Goal: Task Accomplishment & Management: Use online tool/utility

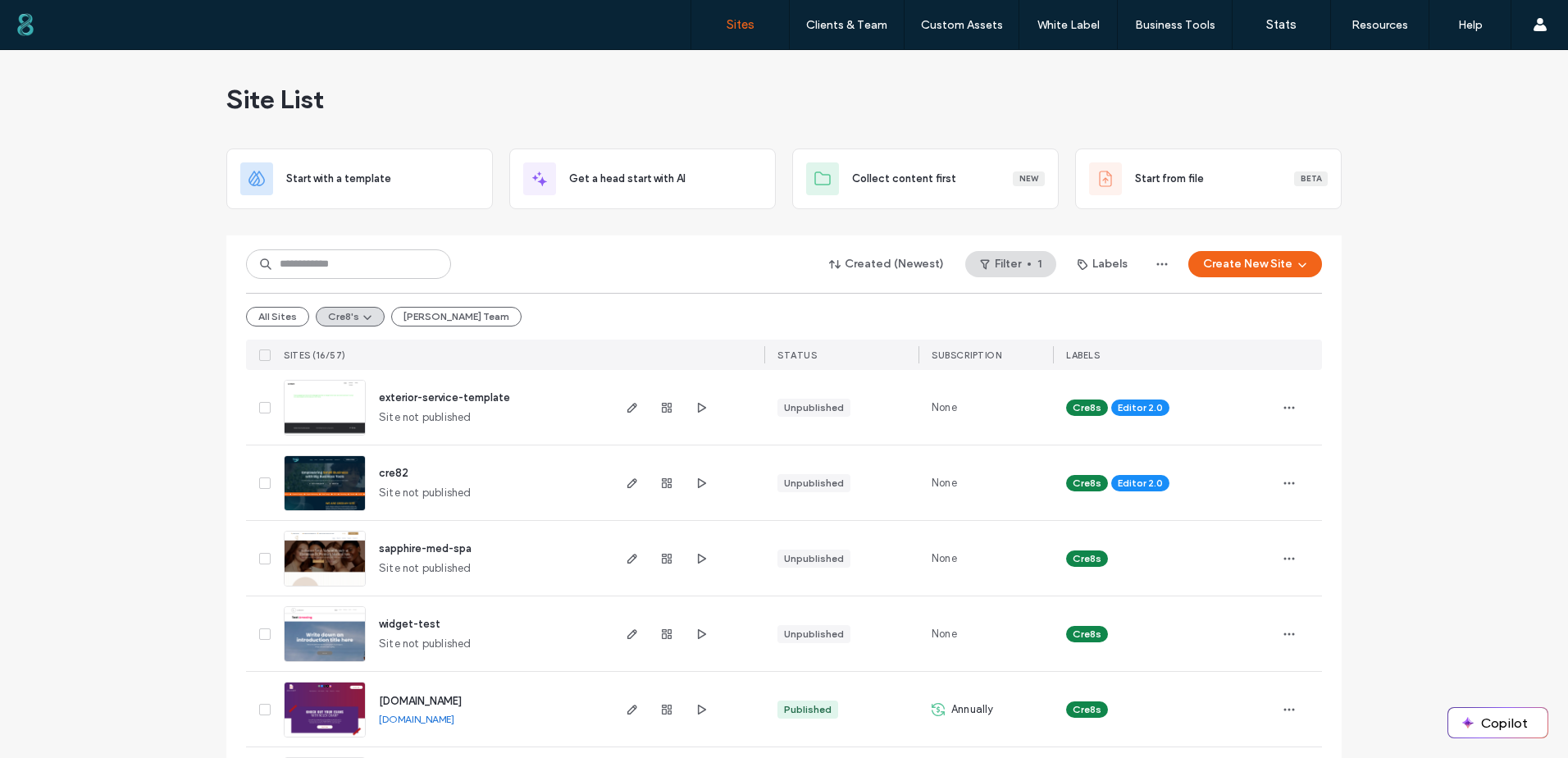
click at [1255, 269] on button "Create New Site" at bounding box center [1255, 264] width 133 height 26
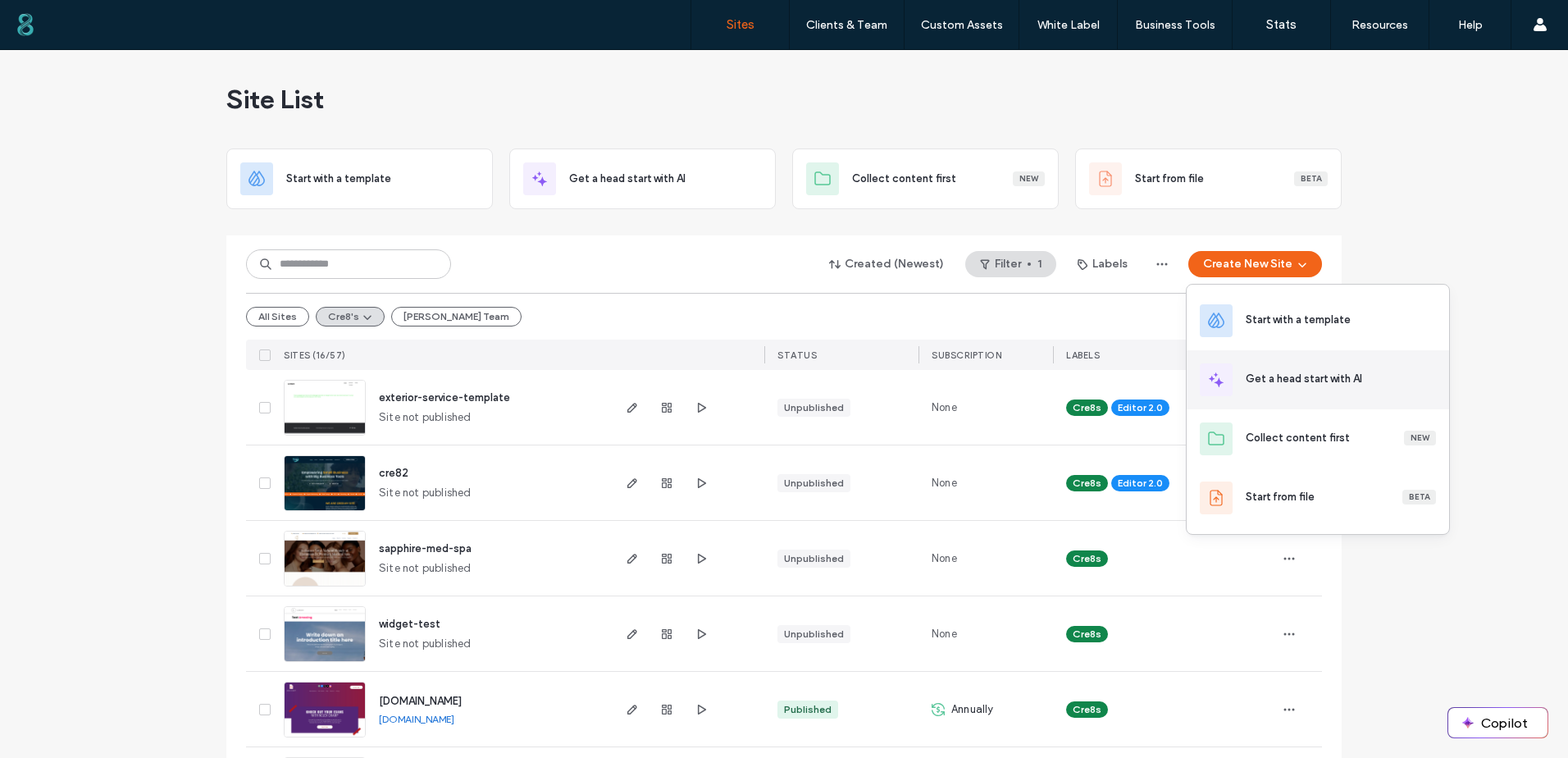
click at [1266, 385] on div "Get a head start with AI" at bounding box center [1304, 379] width 116 height 16
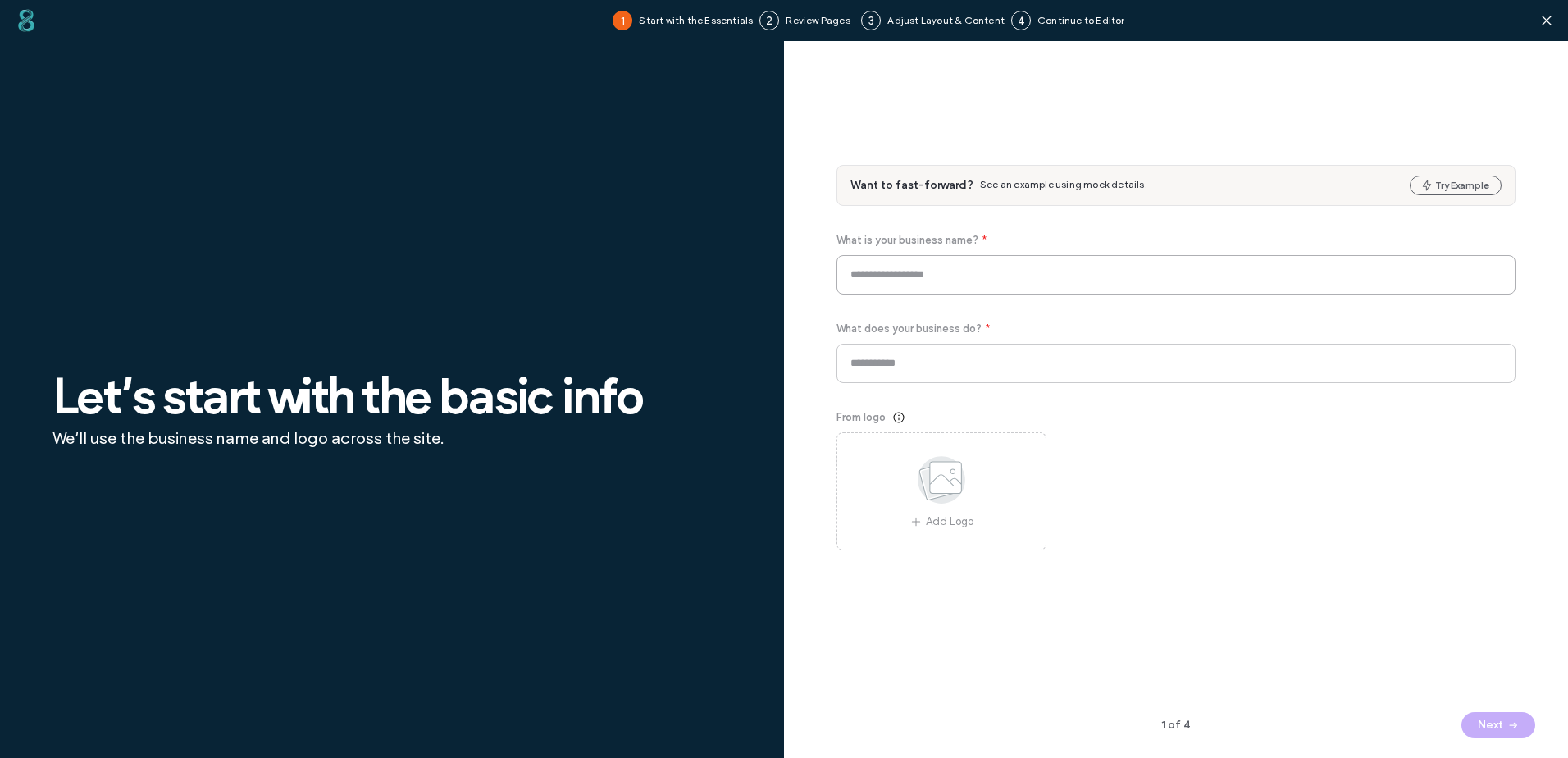
click at [948, 277] on input at bounding box center [1176, 274] width 679 height 39
type input "**********"
click at [1485, 716] on button "Next" at bounding box center [1498, 725] width 74 height 26
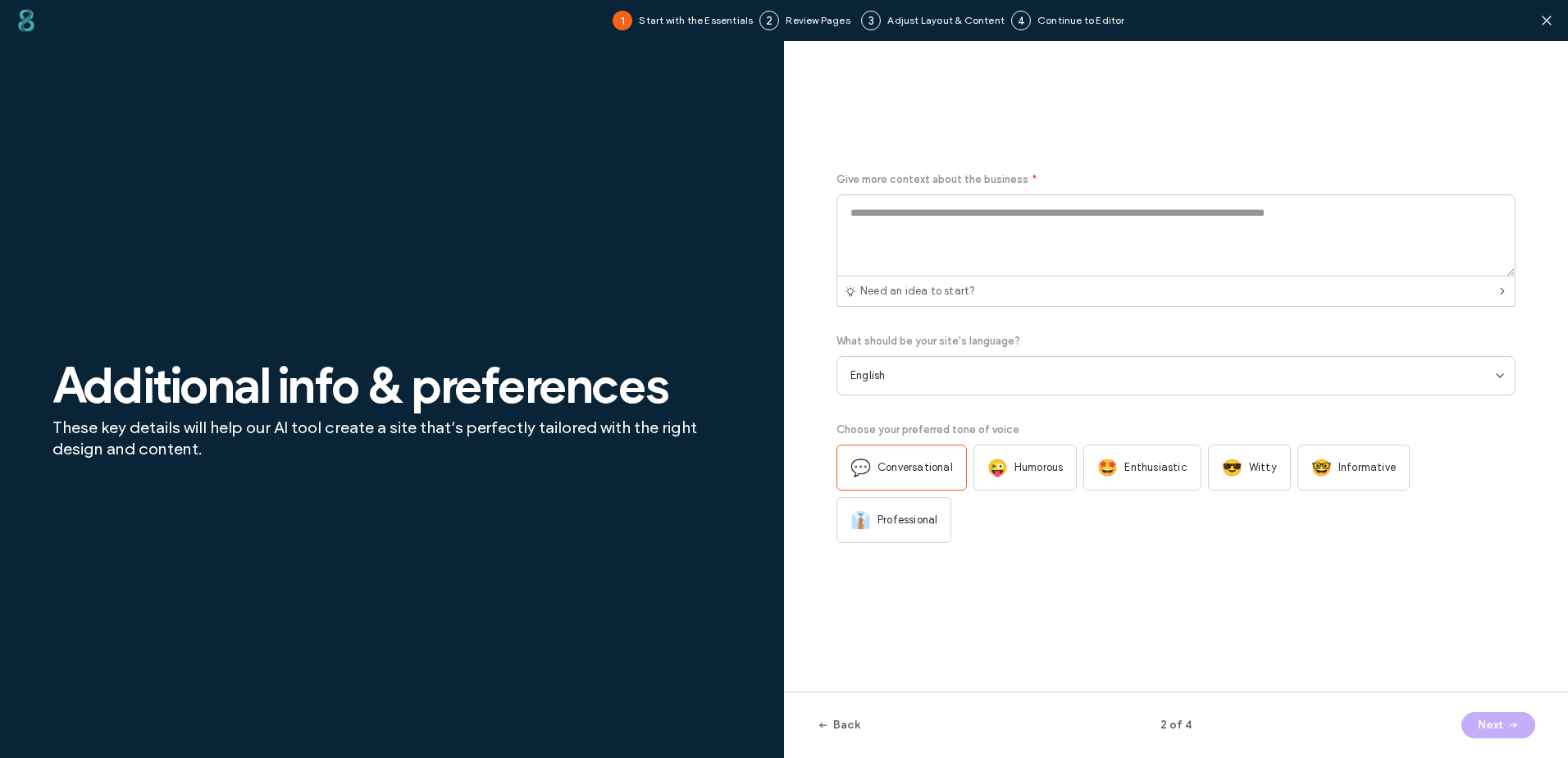
click at [1360, 481] on div "🤓 Informative" at bounding box center [1354, 467] width 113 height 46
click at [901, 241] on textarea at bounding box center [1176, 235] width 679 height 82
click at [847, 728] on button "Back" at bounding box center [839, 725] width 43 height 26
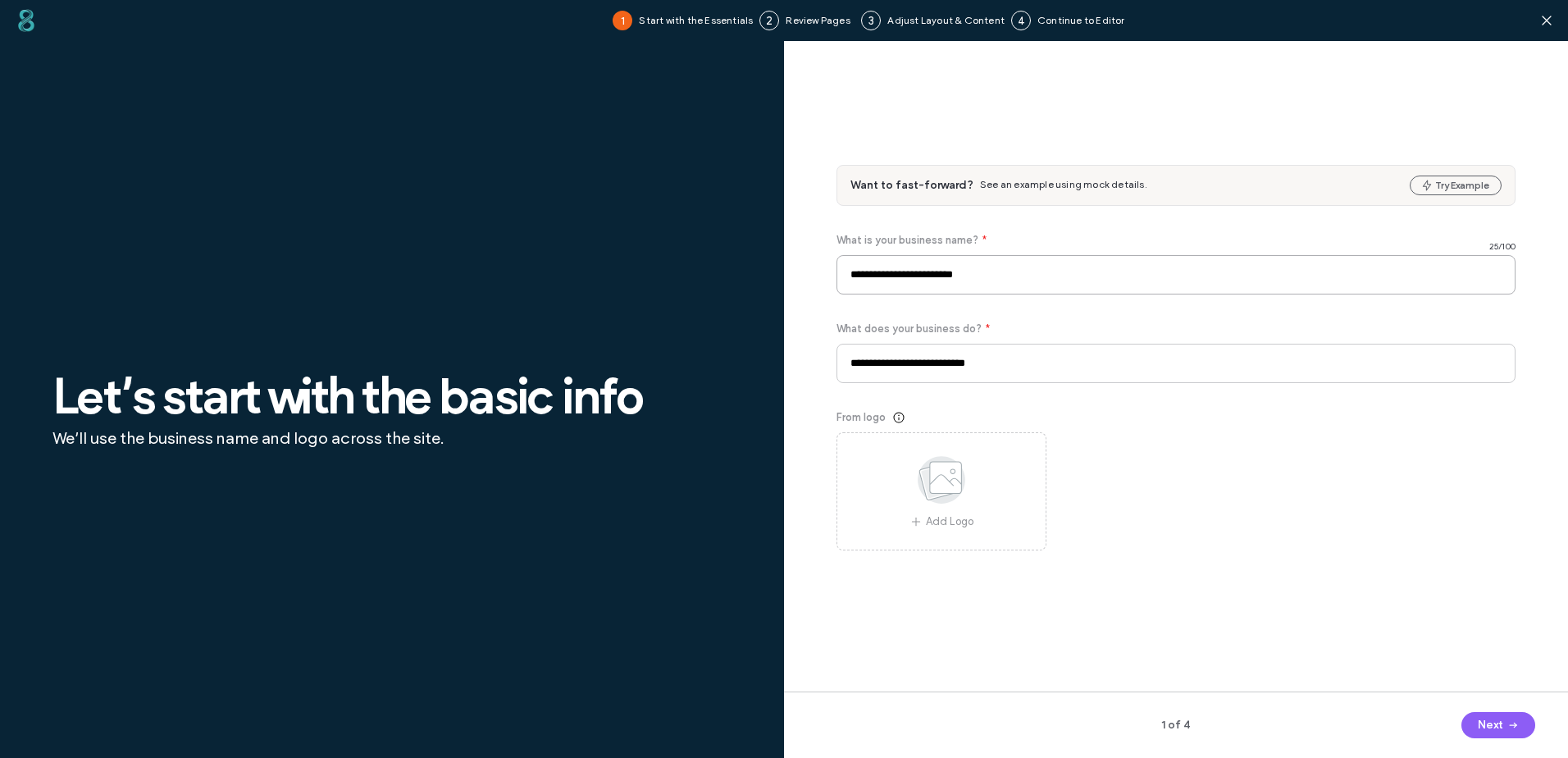
click at [1013, 267] on input "**********" at bounding box center [1176, 274] width 679 height 39
type input "**********"
click at [1471, 722] on button "Next" at bounding box center [1498, 725] width 74 height 26
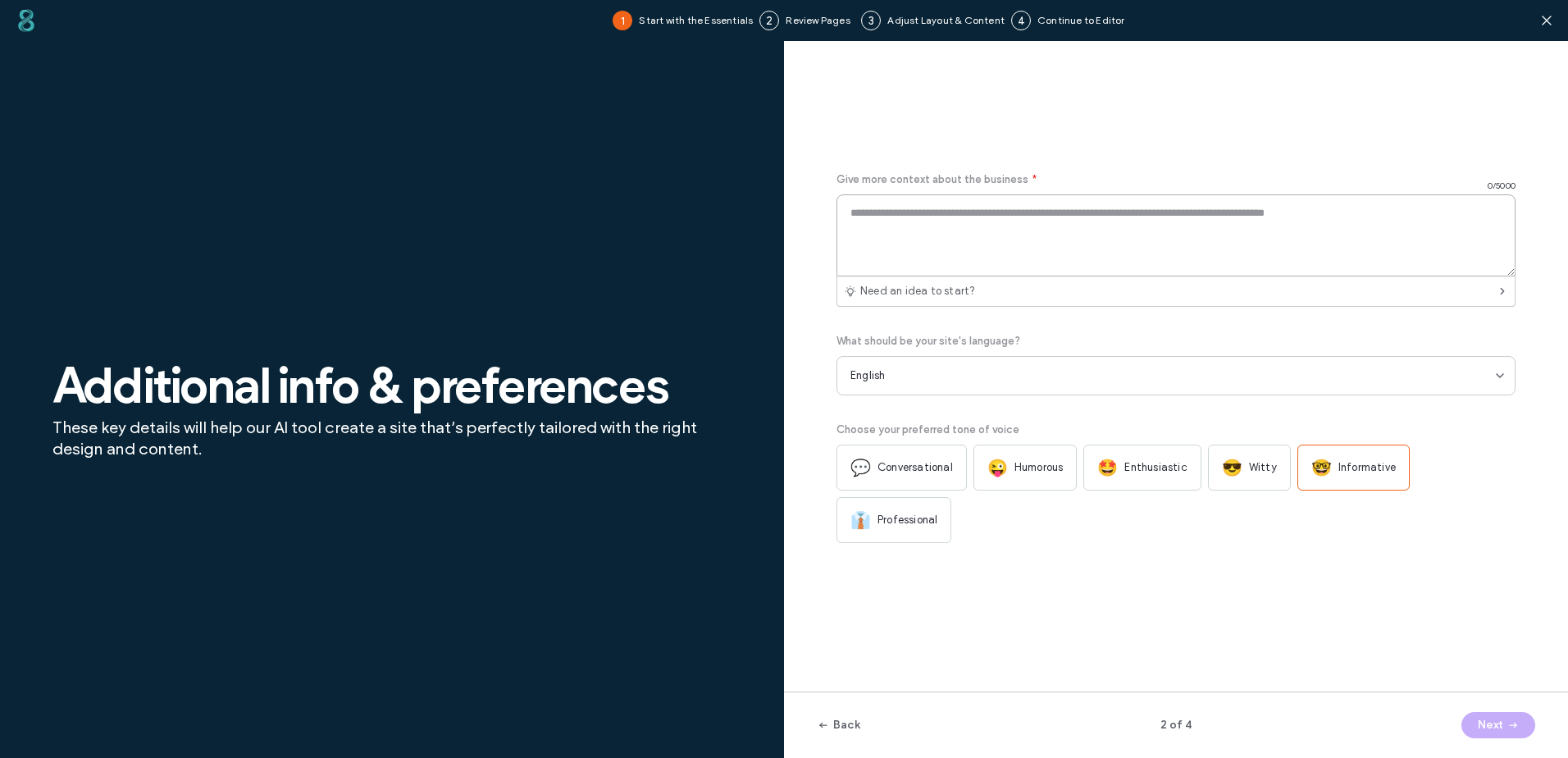
click at [998, 224] on textarea at bounding box center [1176, 235] width 679 height 82
paste textarea "**********"
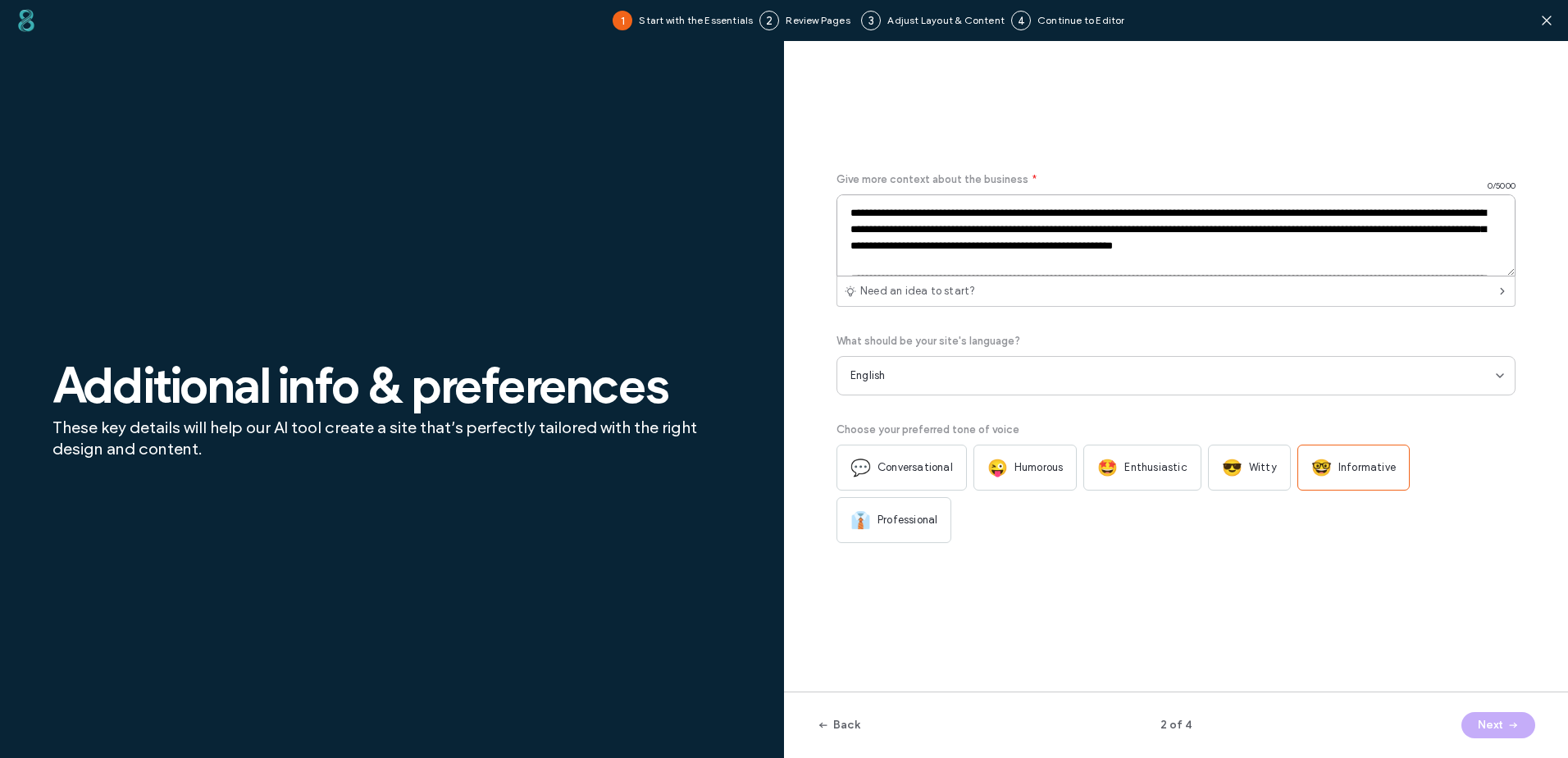
scroll to position [25, 0]
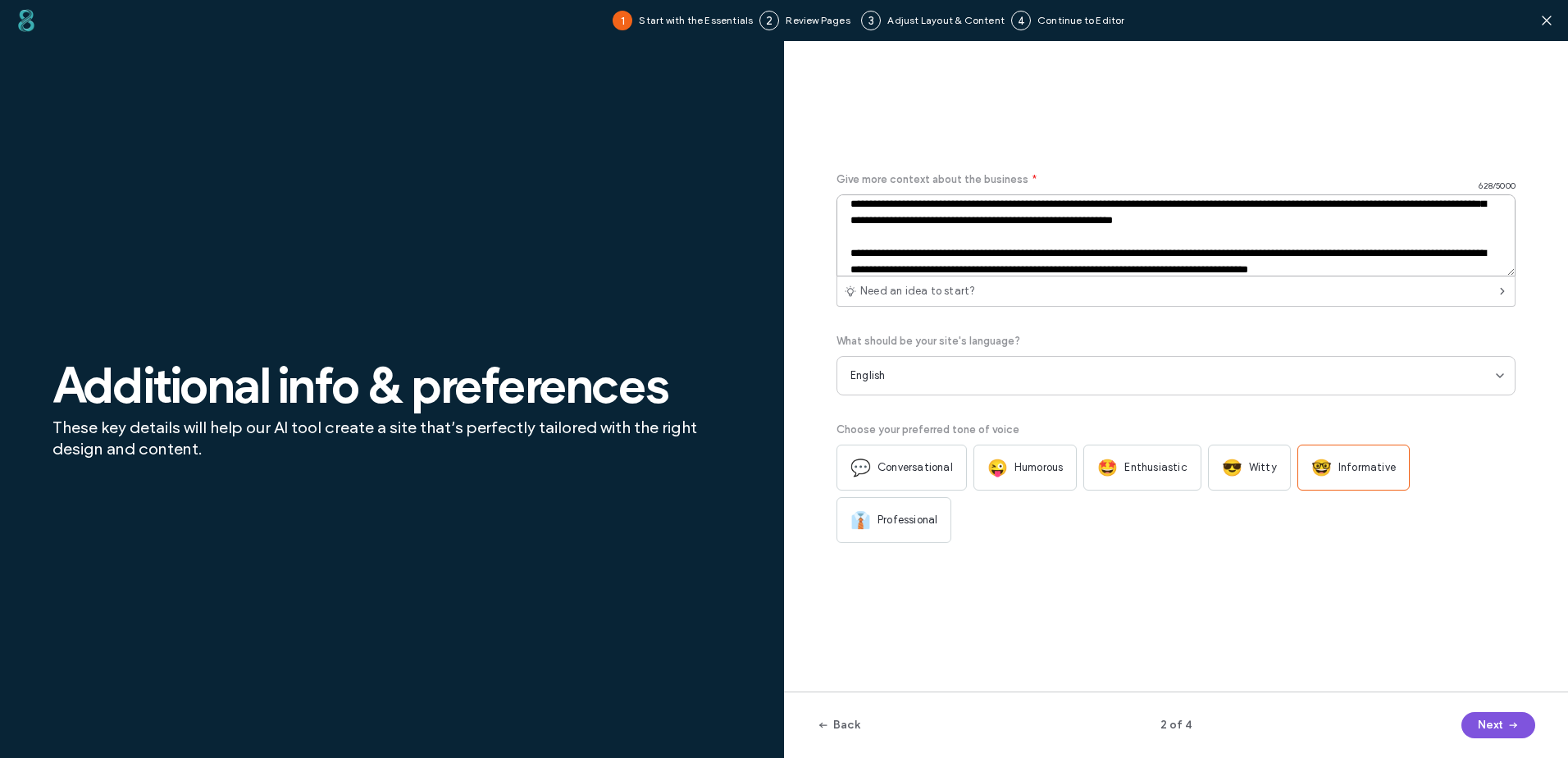
type textarea "**********"
click at [1505, 728] on span "button" at bounding box center [1511, 725] width 16 height 24
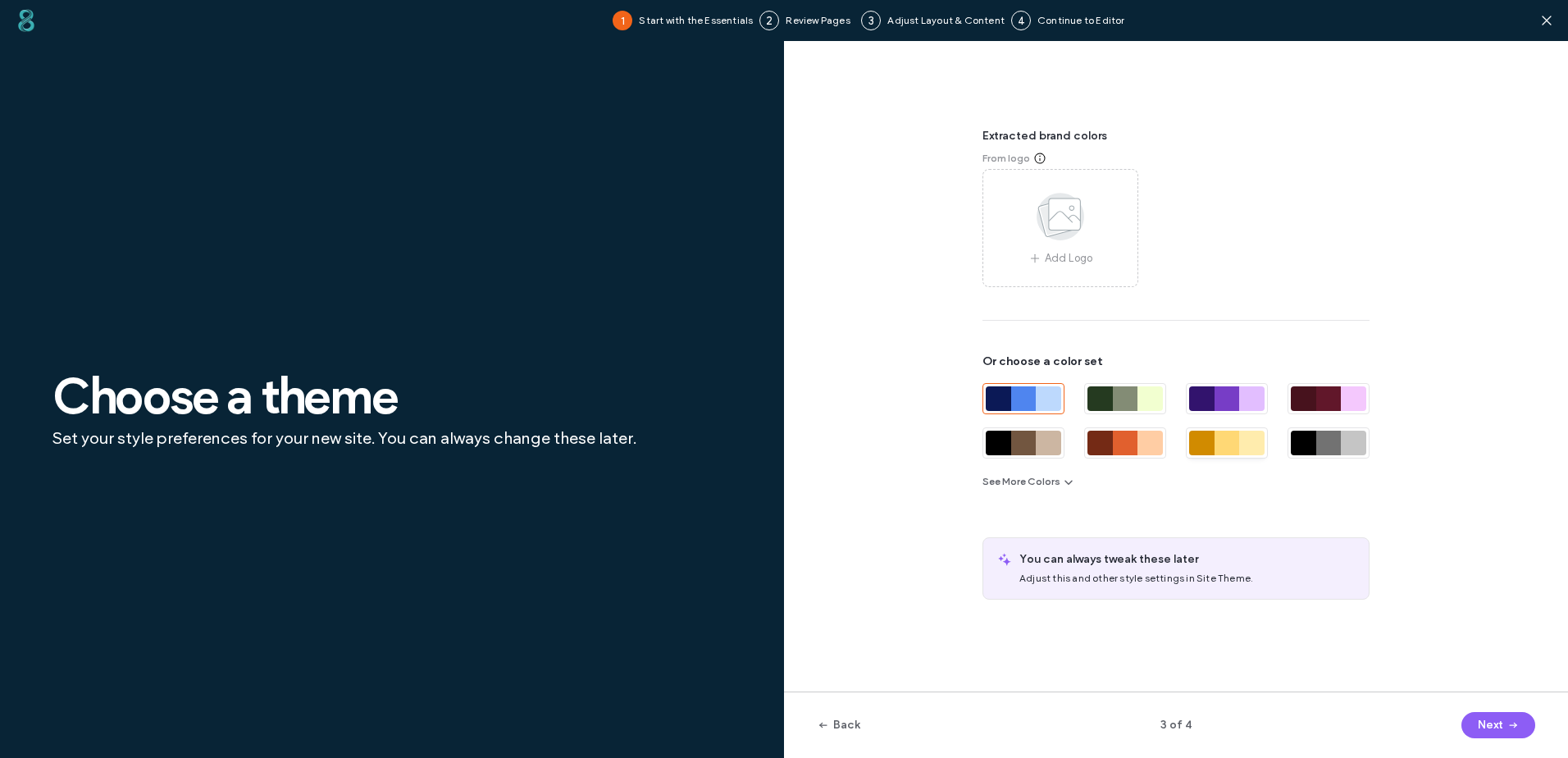
click at [1224, 439] on div at bounding box center [1227, 443] width 25 height 24
click at [1487, 729] on button "Next" at bounding box center [1498, 725] width 74 height 26
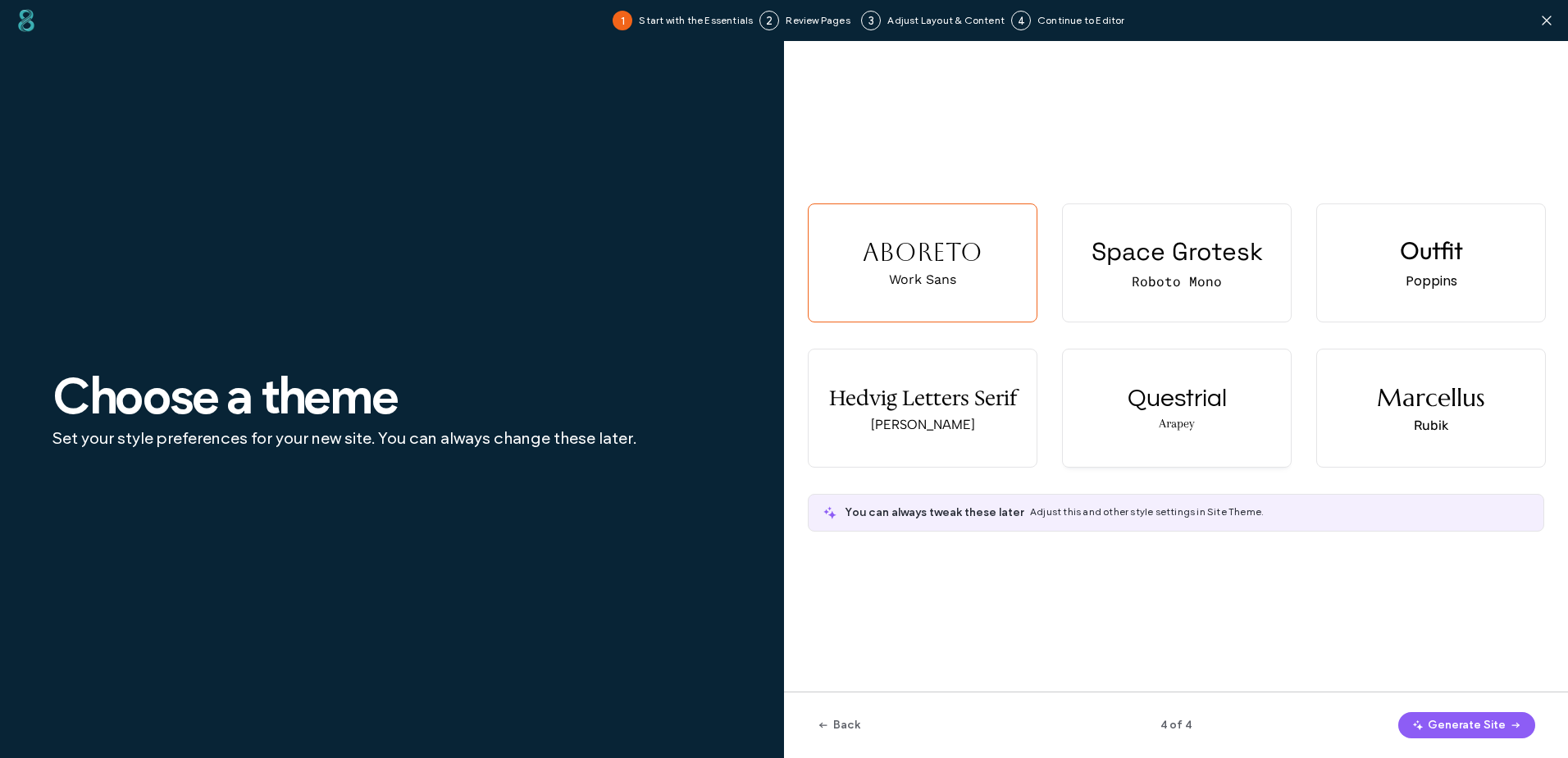
click at [1198, 418] on div "Questrial Arapey" at bounding box center [1176, 407] width 228 height 117
click at [1455, 721] on button "Generate Site" at bounding box center [1467, 725] width 137 height 26
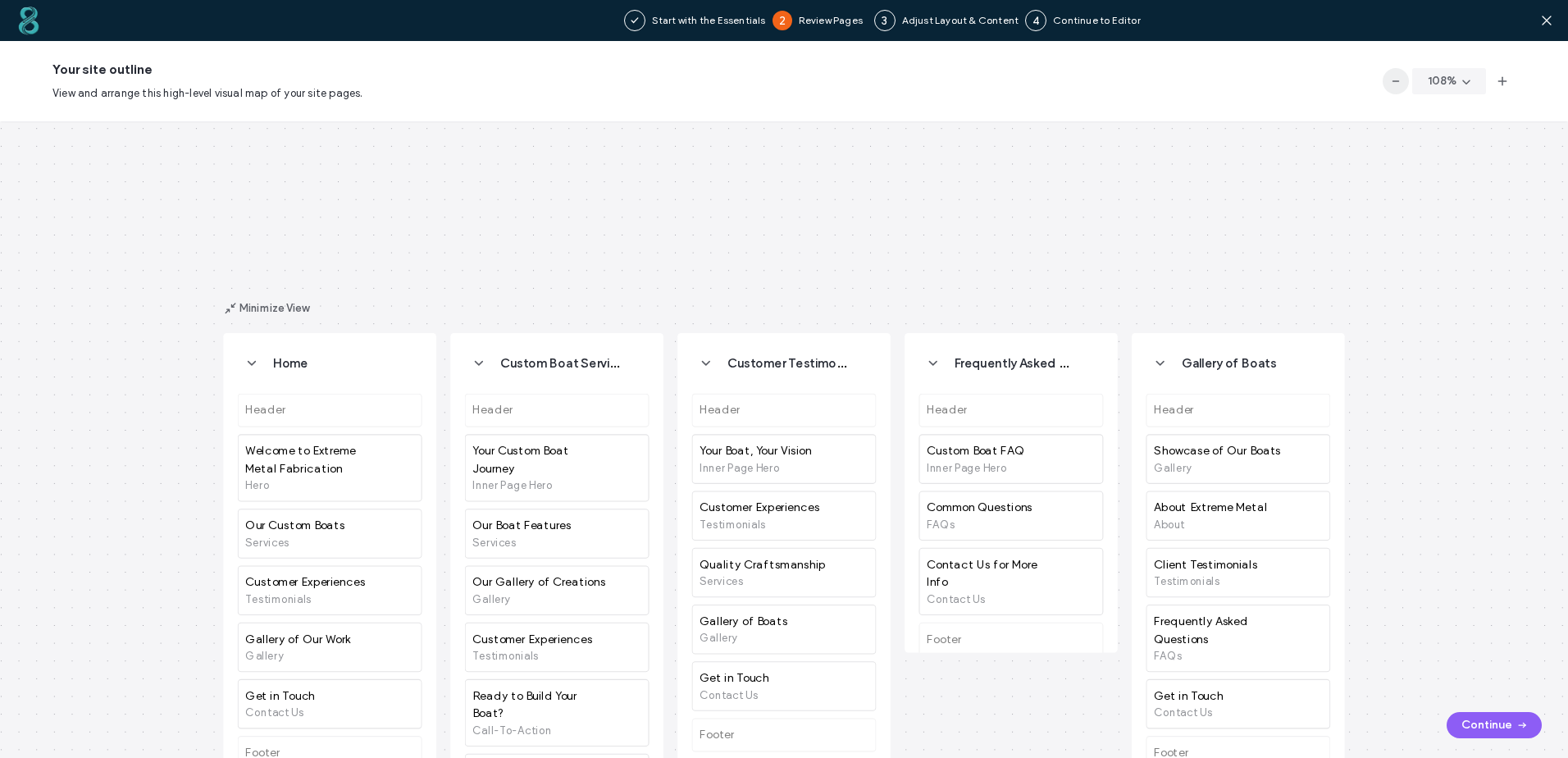
click at [1395, 84] on icon "button" at bounding box center [1396, 81] width 13 height 13
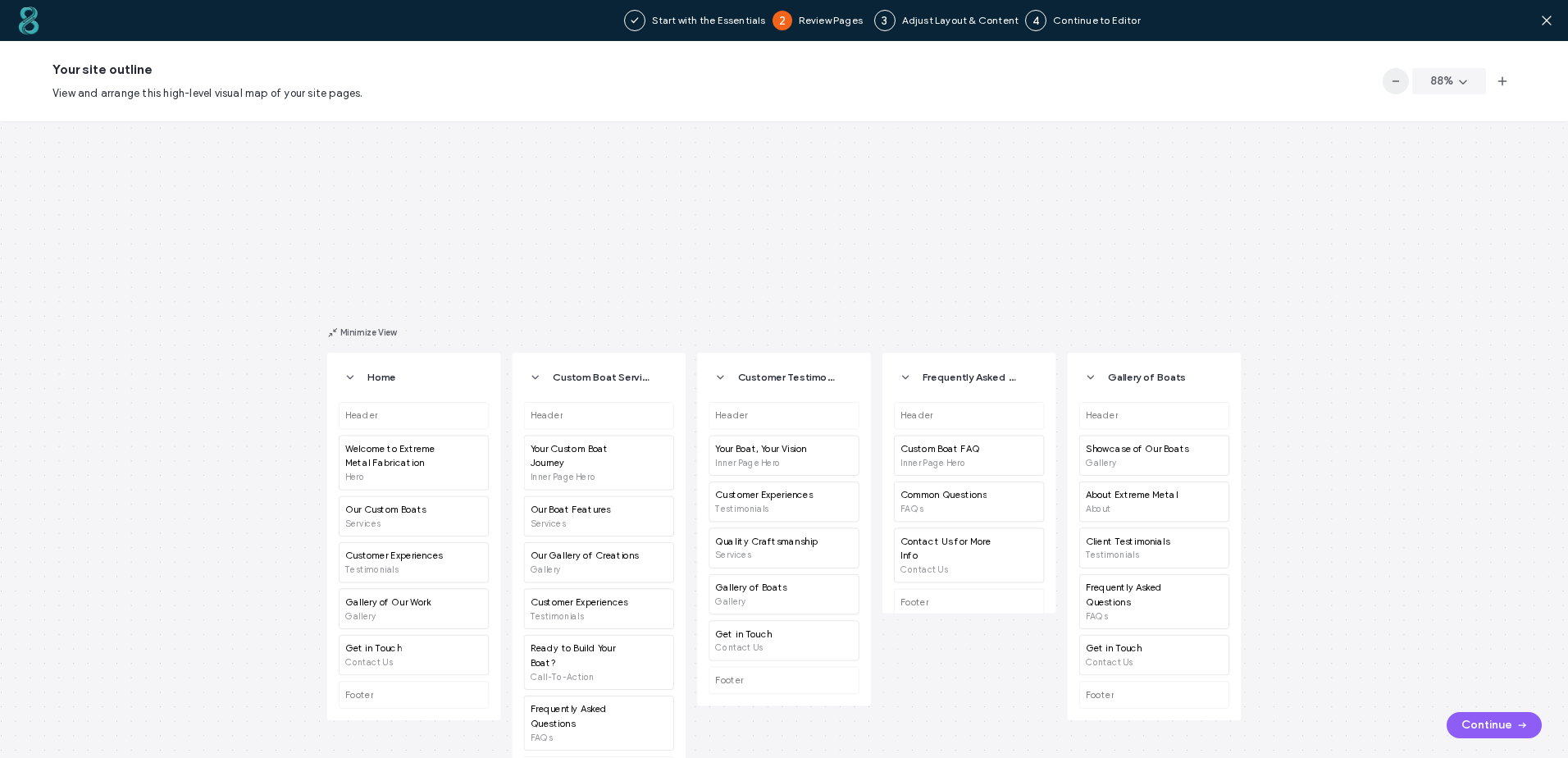
click at [1395, 84] on icon "button" at bounding box center [1396, 81] width 13 height 13
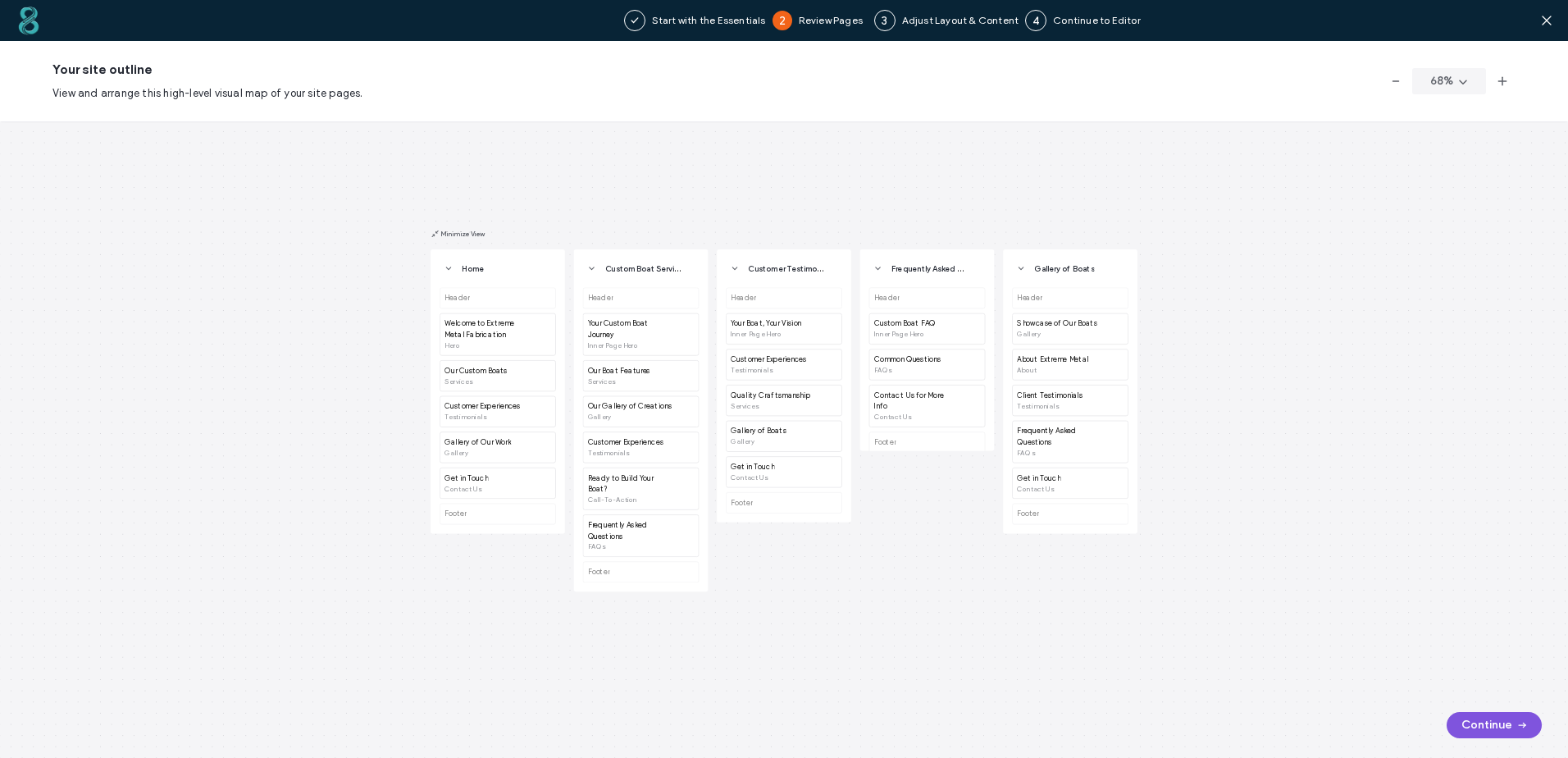
click at [1481, 716] on button "Continue" at bounding box center [1494, 725] width 95 height 26
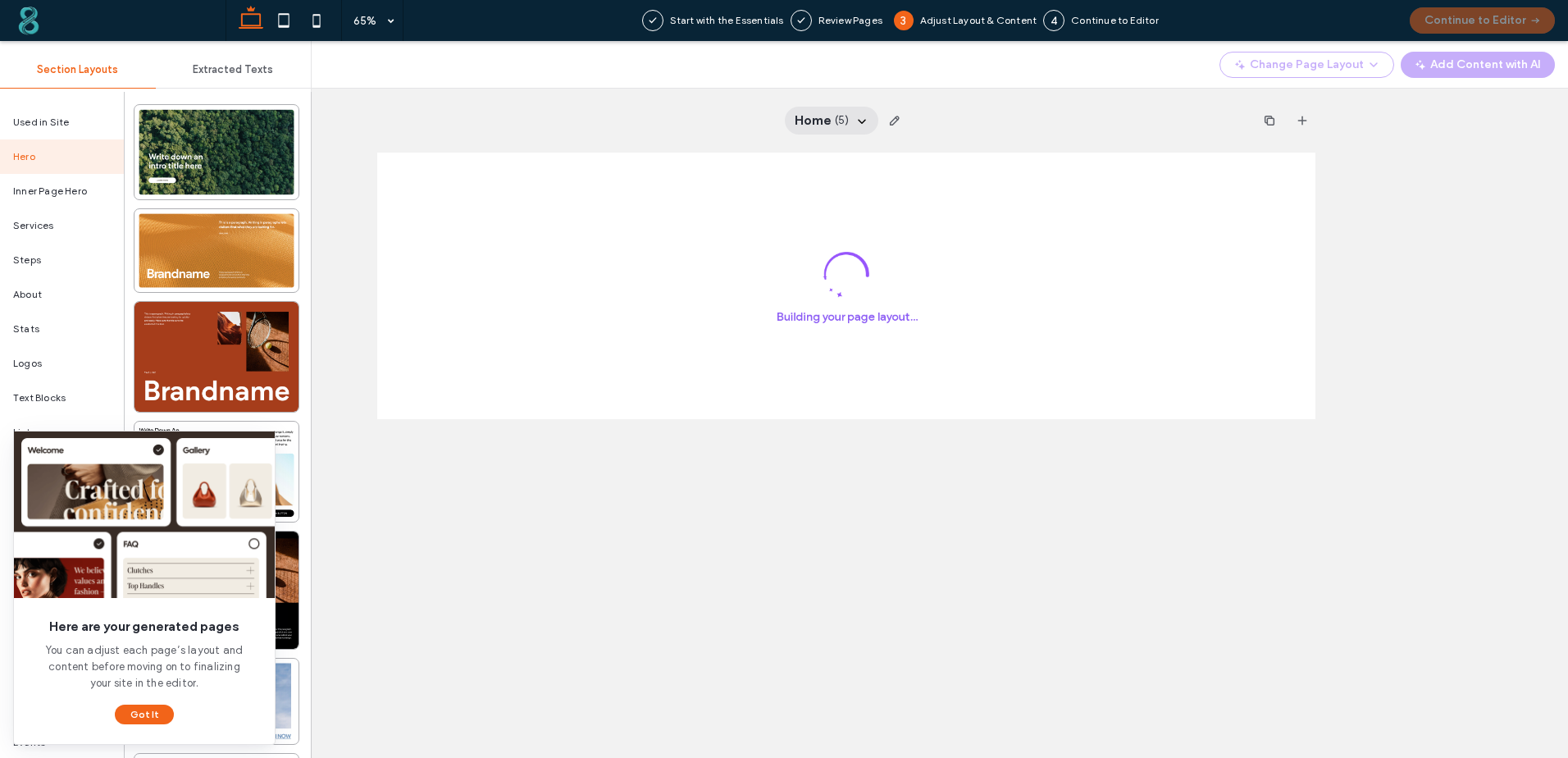
click at [862, 121] on icon at bounding box center [861, 120] width 13 height 13
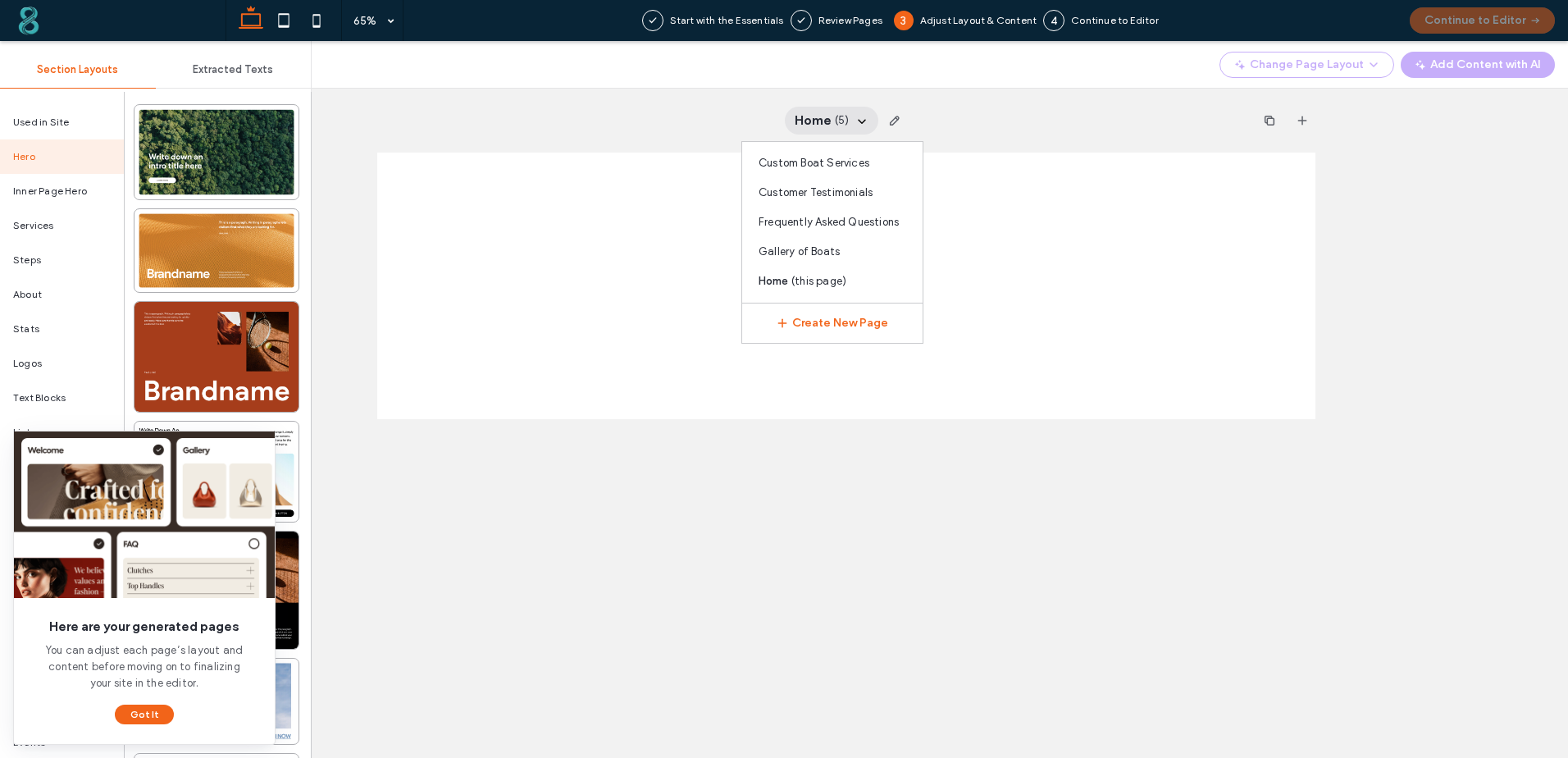
click at [862, 121] on icon at bounding box center [861, 120] width 13 height 13
click at [685, 124] on div "Home ( 5 ) Custom Boat Services Customer Testimonials Frequently Asked Question…" at bounding box center [846, 120] width 938 height 64
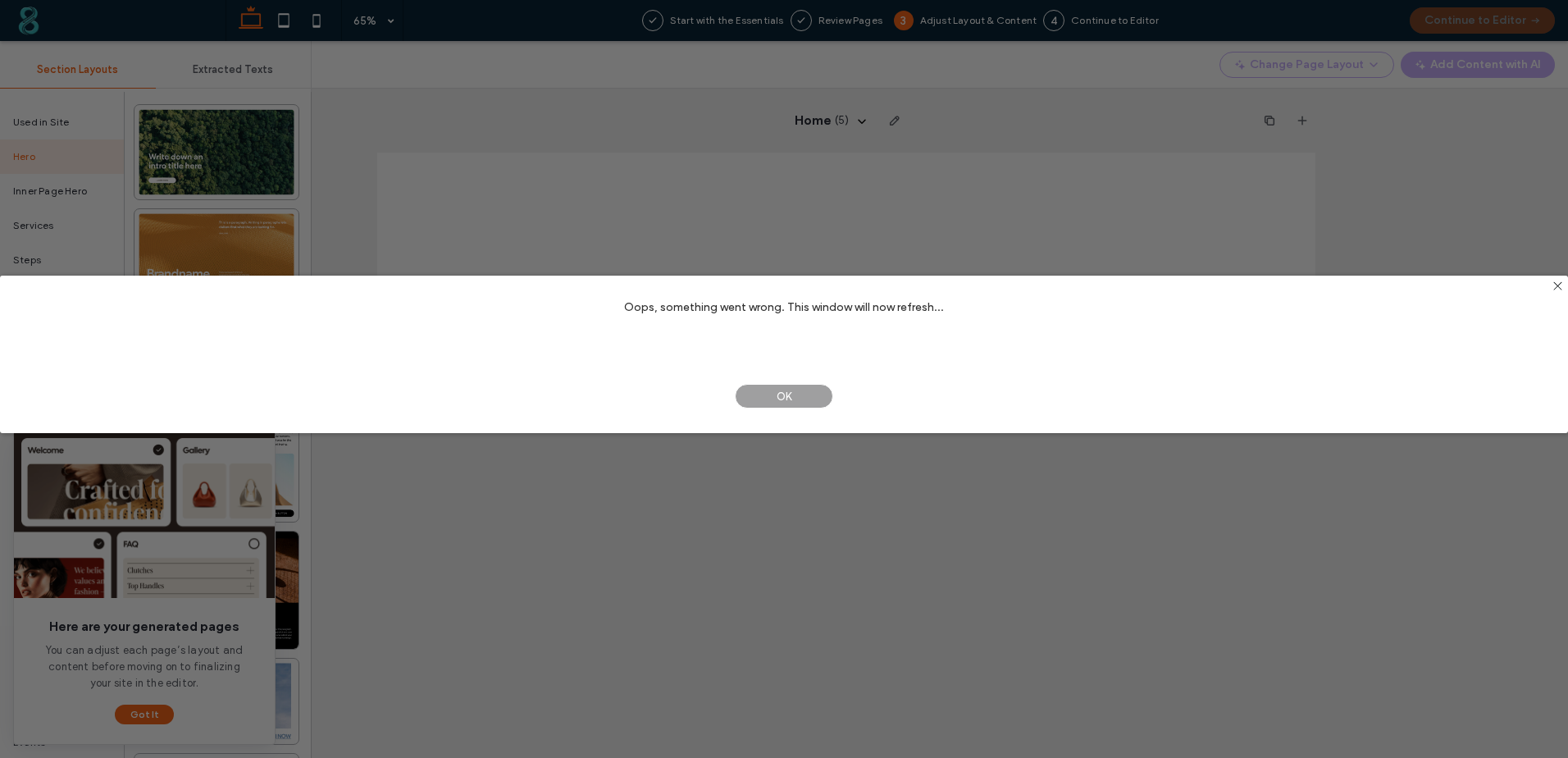
click at [807, 390] on span "OK" at bounding box center [784, 396] width 99 height 24
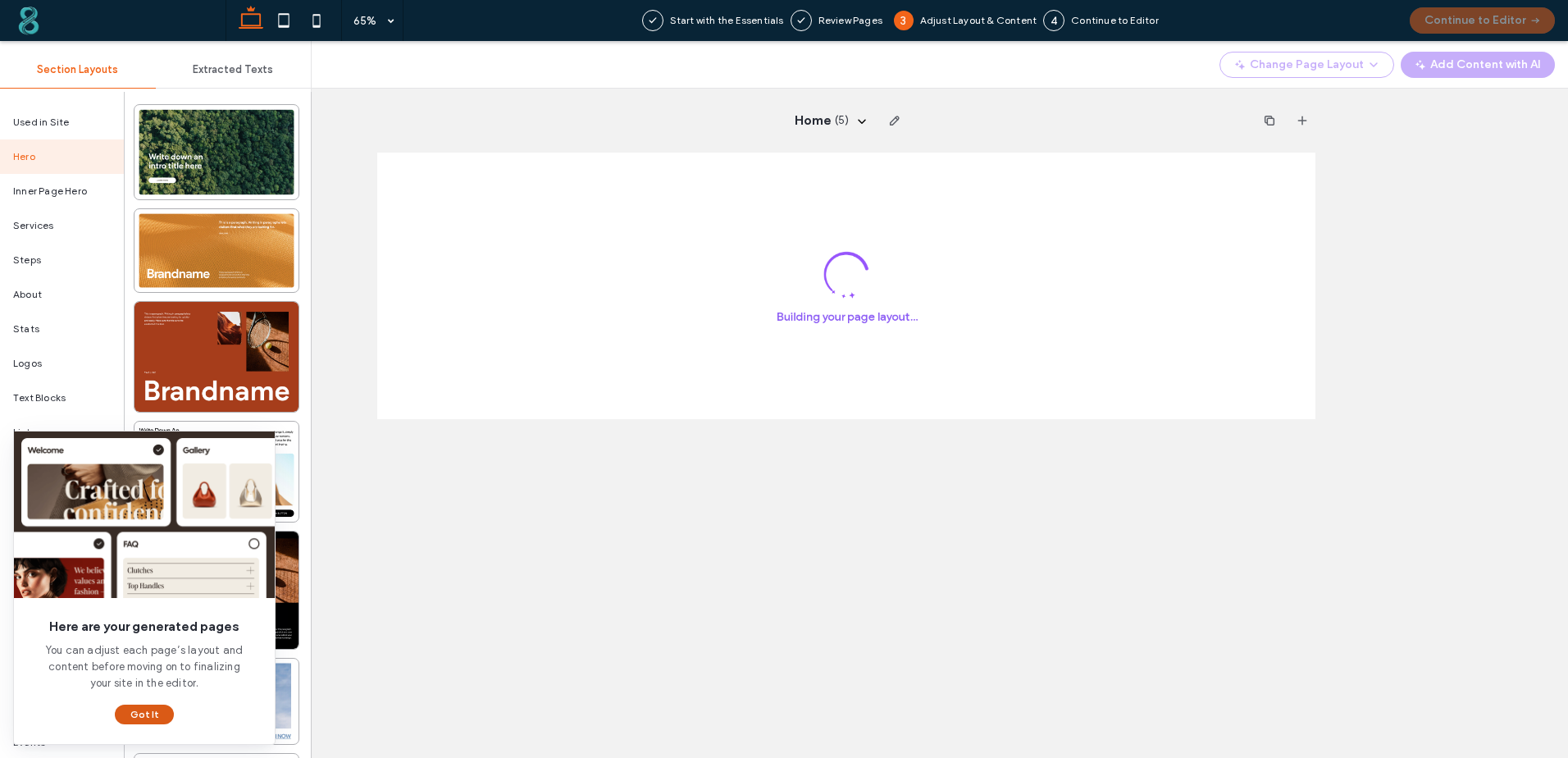
click at [133, 709] on button "Got It" at bounding box center [145, 714] width 59 height 20
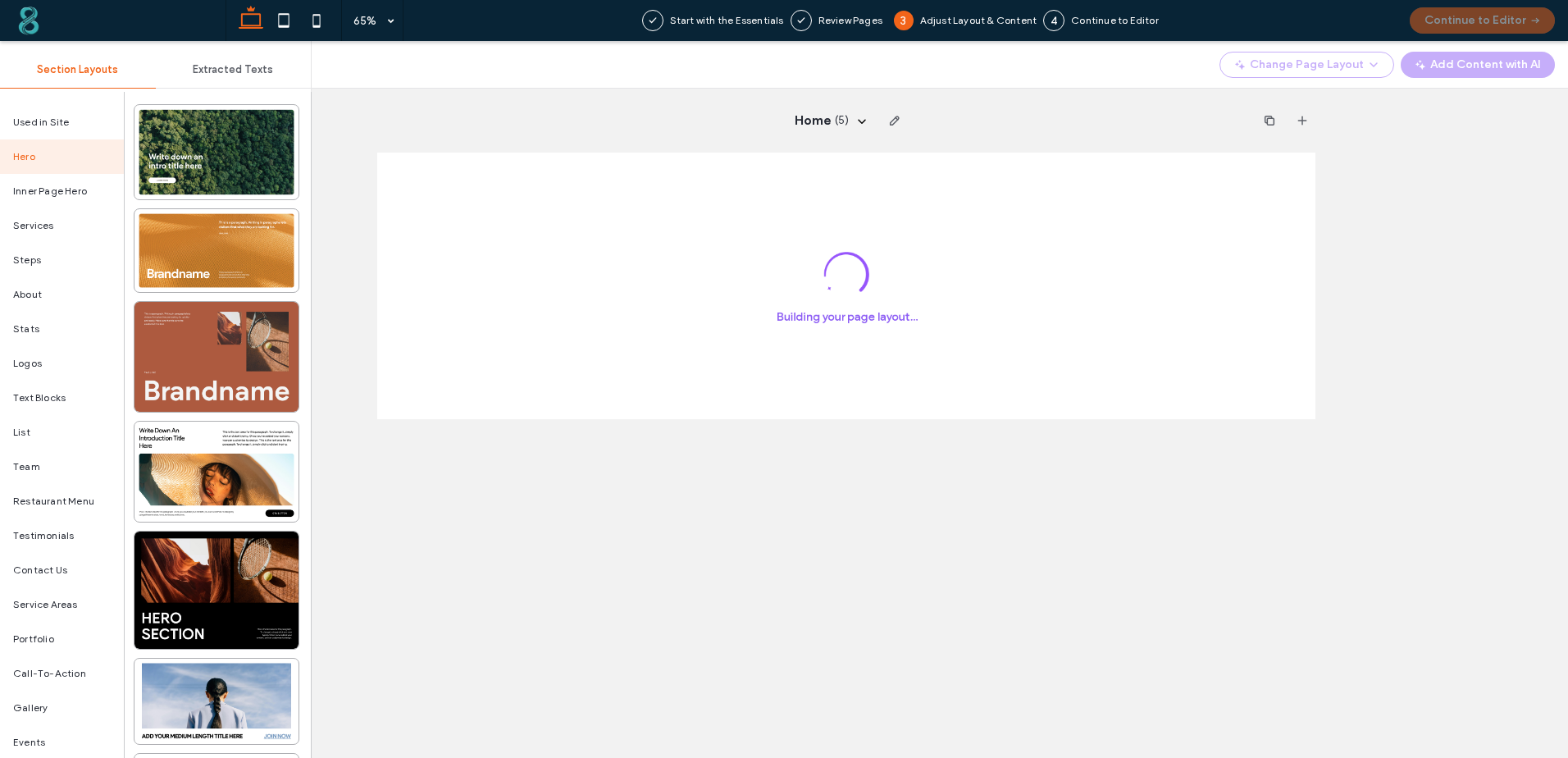
click at [211, 346] on div at bounding box center [216, 356] width 164 height 110
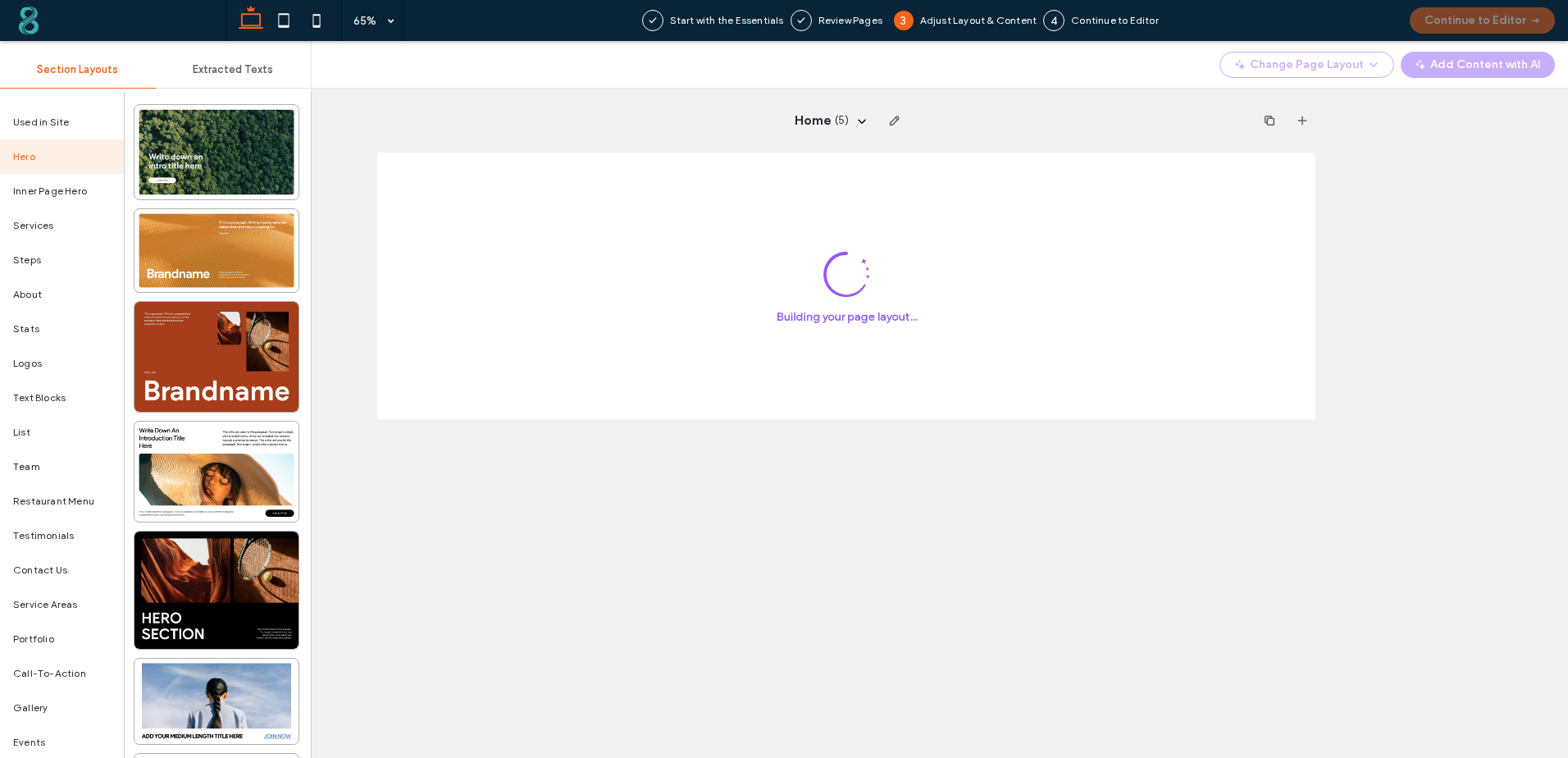
click at [24, 17] on span at bounding box center [119, 21] width 213 height 33
click at [29, 16] on span at bounding box center [119, 21] width 213 height 33
click at [23, 29] on span at bounding box center [119, 21] width 213 height 33
